Goal: Task Accomplishment & Management: Manage account settings

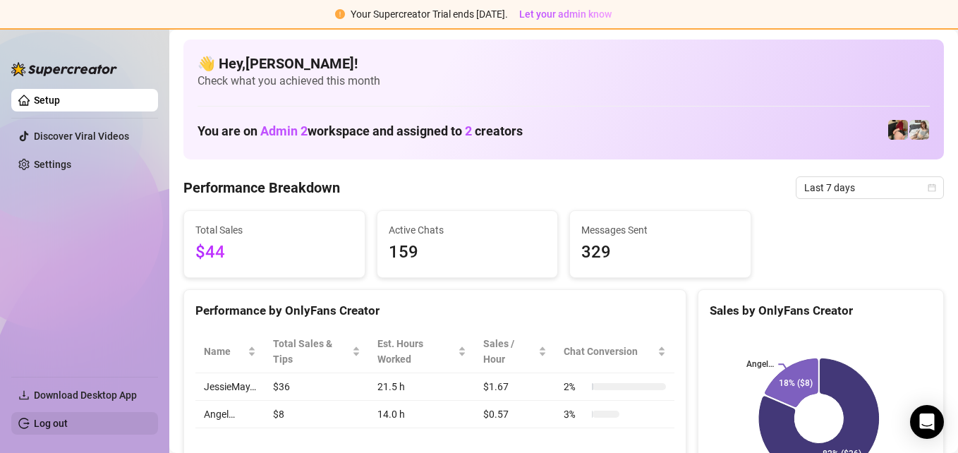
click at [49, 418] on link "Log out" at bounding box center [51, 423] width 34 height 11
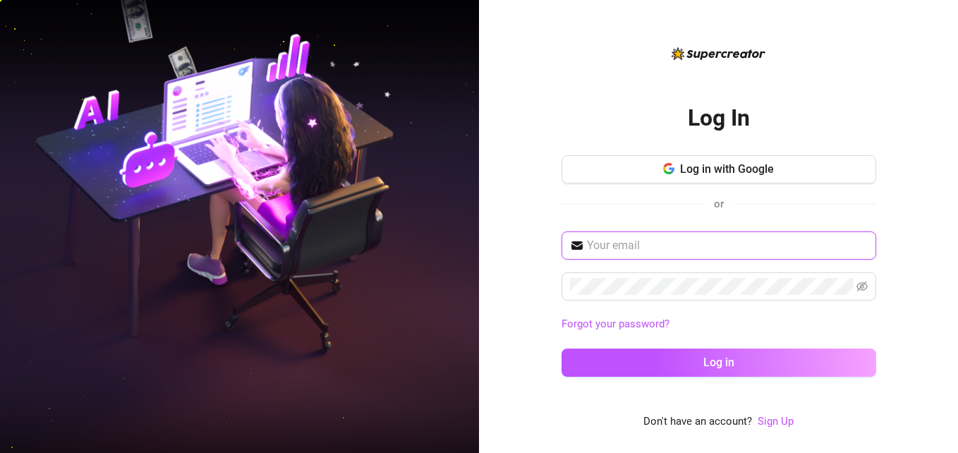
click at [707, 240] on input "text" at bounding box center [727, 245] width 281 height 17
type input "[EMAIL_ADDRESS][DOMAIN_NAME]"
click at [679, 295] on span at bounding box center [718, 286] width 315 height 28
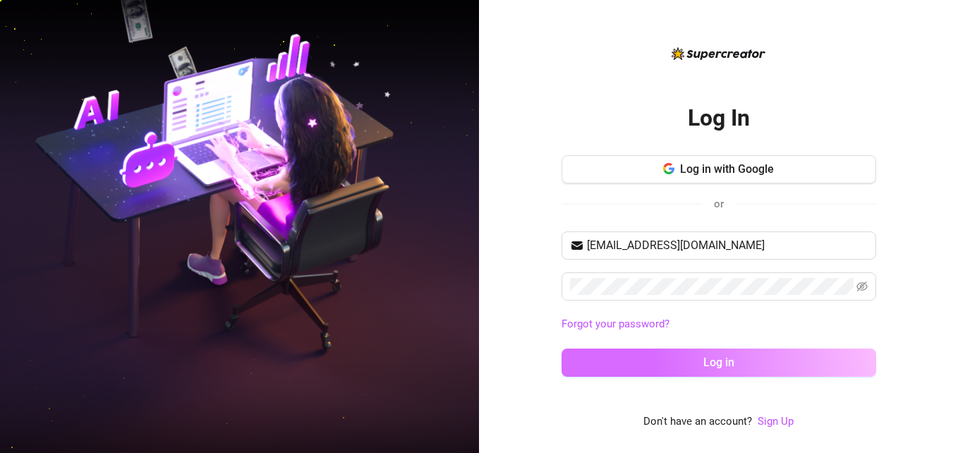
click at [690, 355] on button "Log in" at bounding box center [718, 362] width 315 height 28
